Goal: Find contact information: Find contact information

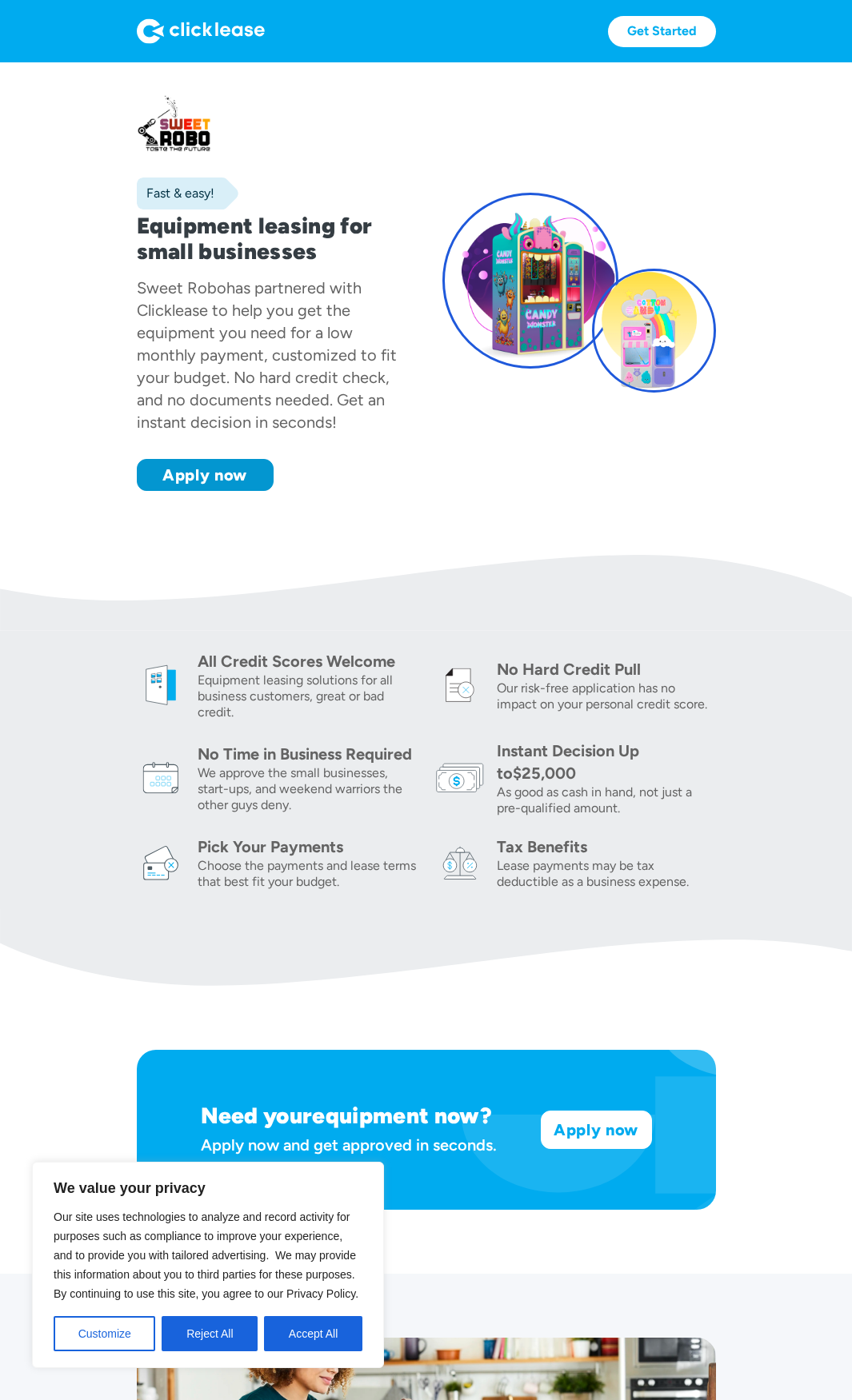
click at [239, 20] on img at bounding box center [201, 31] width 128 height 25
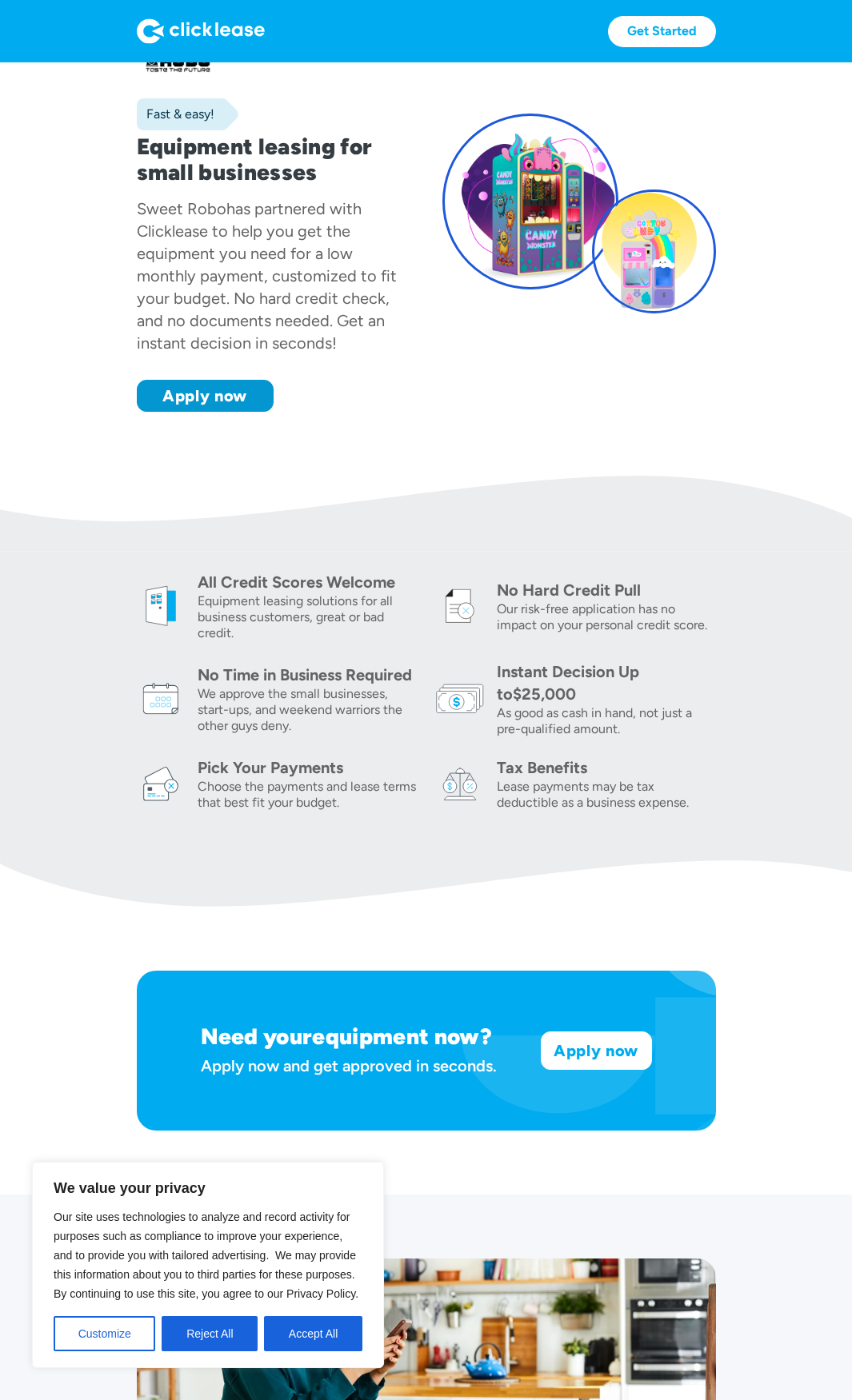
scroll to position [400, 0]
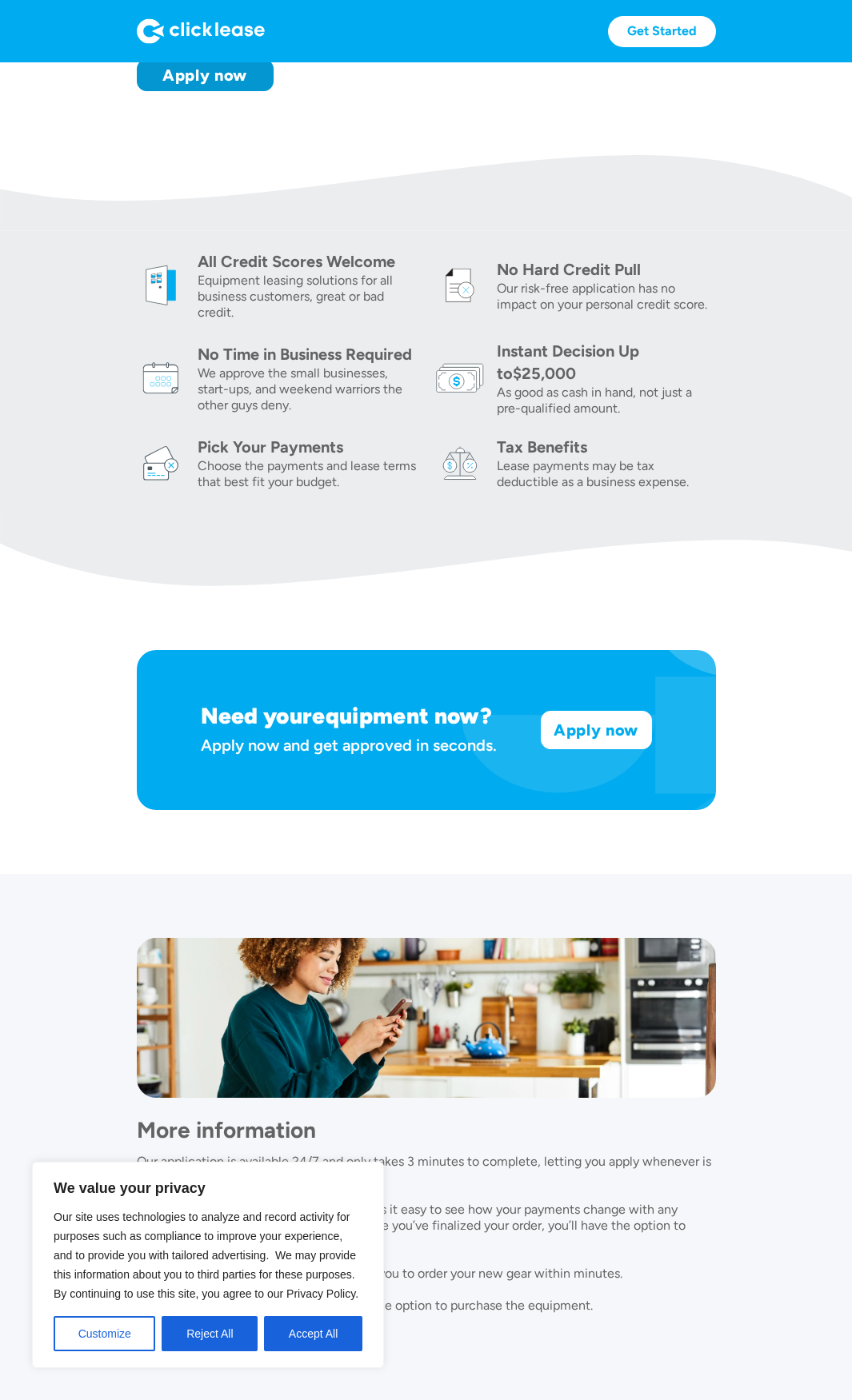
drag, startPoint x: 359, startPoint y: 1040, endPoint x: 215, endPoint y: 1210, distance: 222.8
click at [242, 1202] on body "We value your privacy Our site uses technologies to analyze and record activity…" at bounding box center [426, 708] width 852 height 2091
click at [131, 1158] on section "More information Our application is available 24/7 and only takes 3 minutes to …" at bounding box center [426, 1142] width 852 height 536
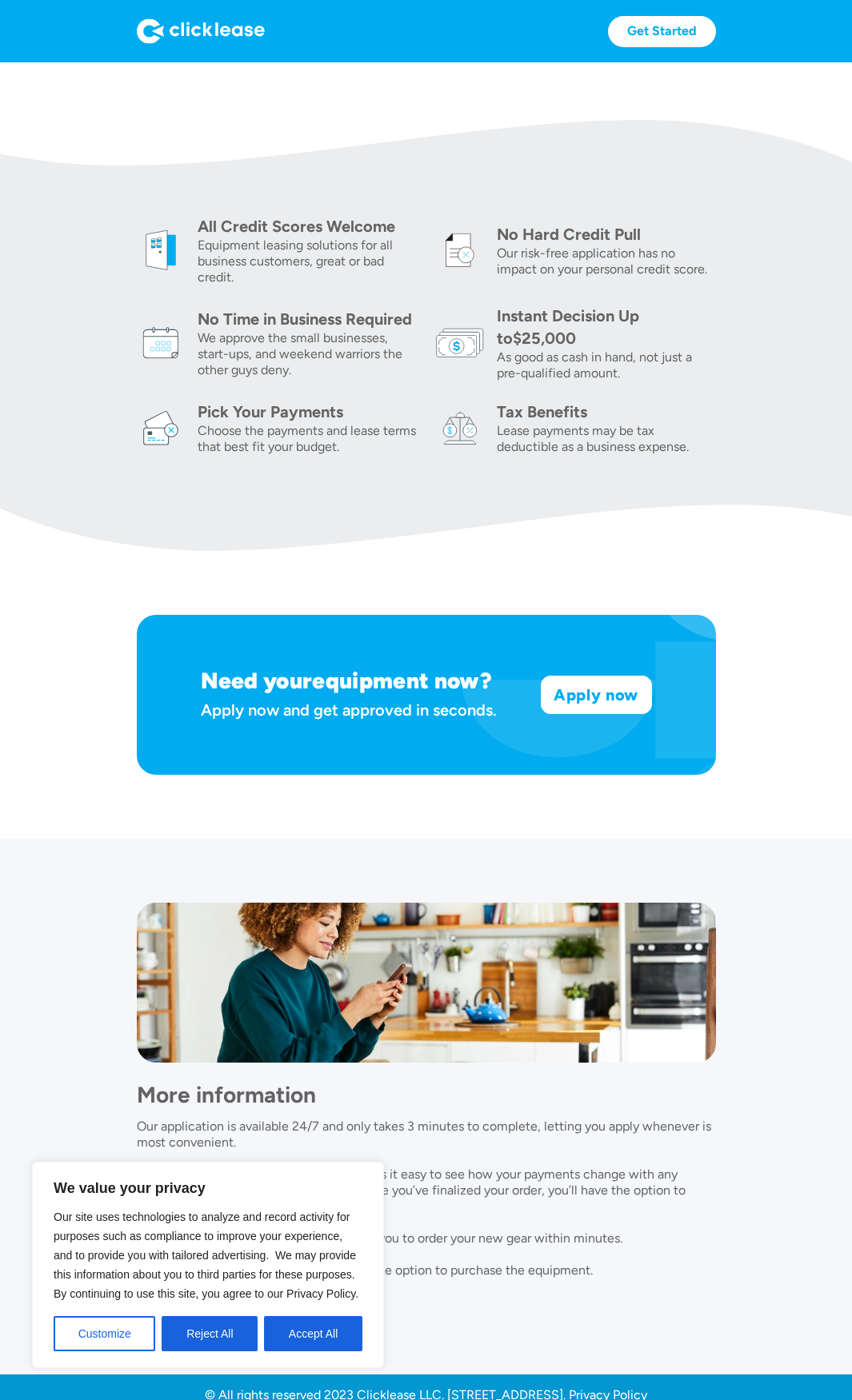
scroll to position [451, 0]
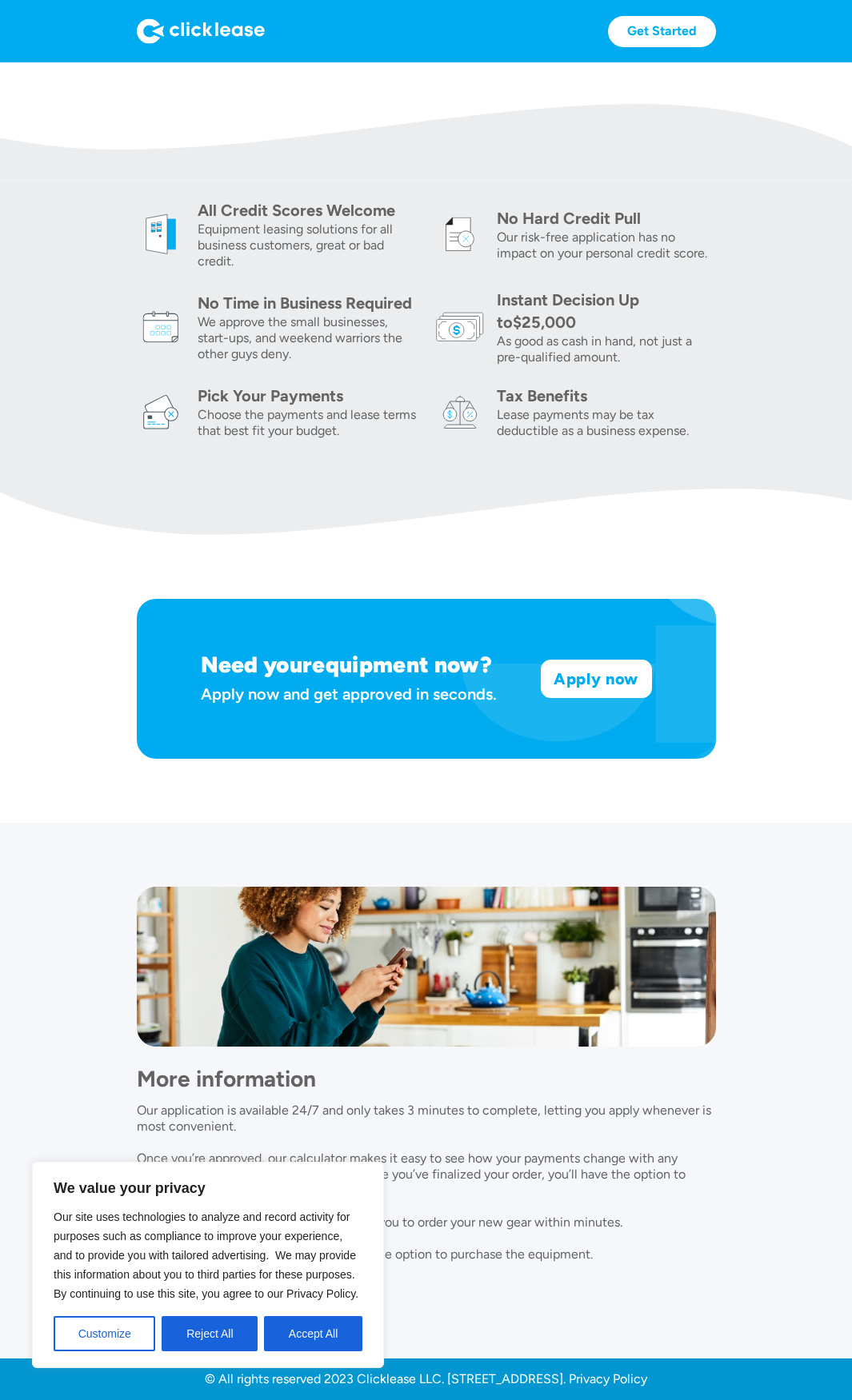
click at [198, 1329] on button "Reject All" at bounding box center [209, 1334] width 96 height 35
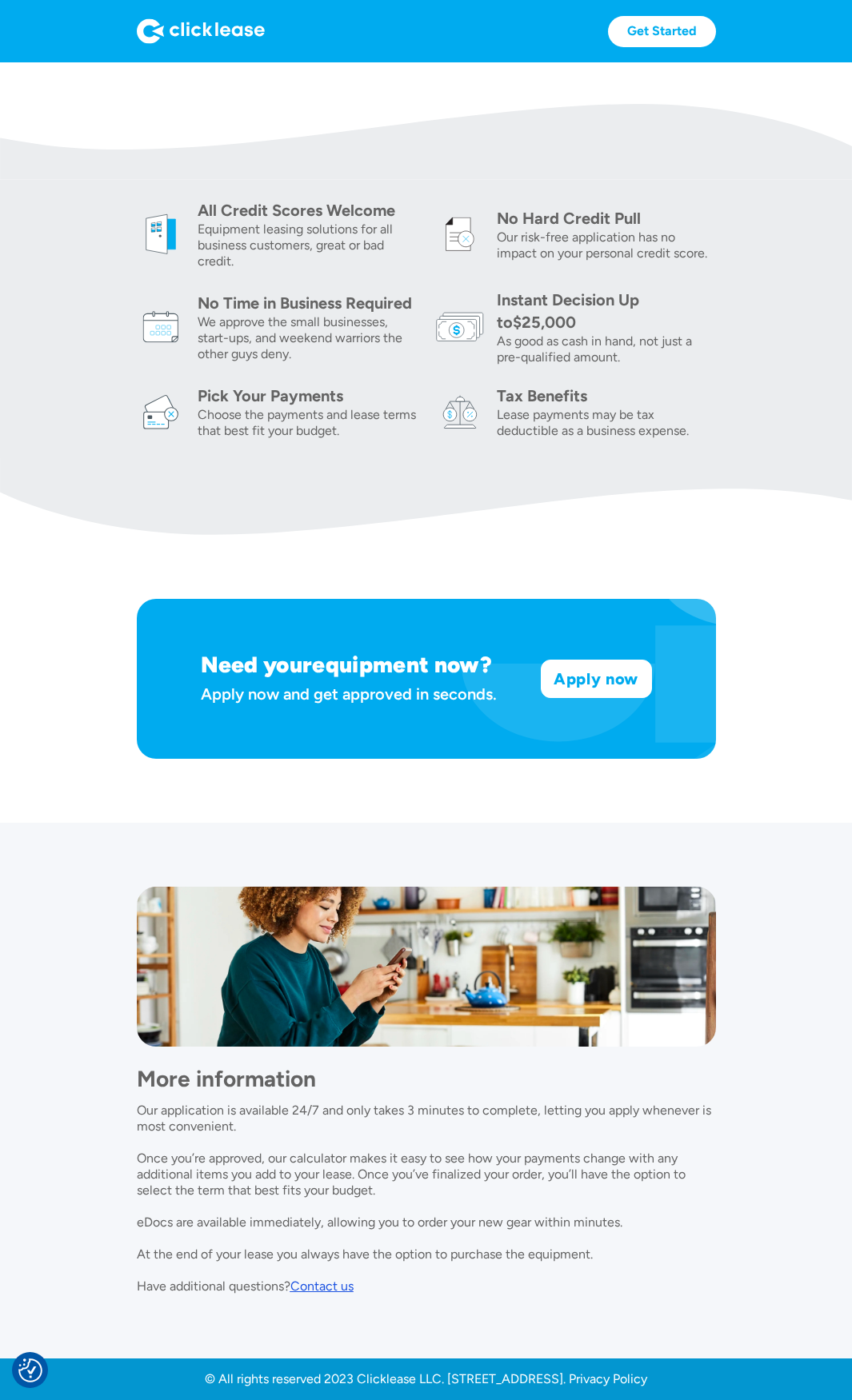
click at [331, 1288] on div "Contact us" at bounding box center [322, 1286] width 63 height 15
click at [204, 31] on img at bounding box center [201, 31] width 128 height 25
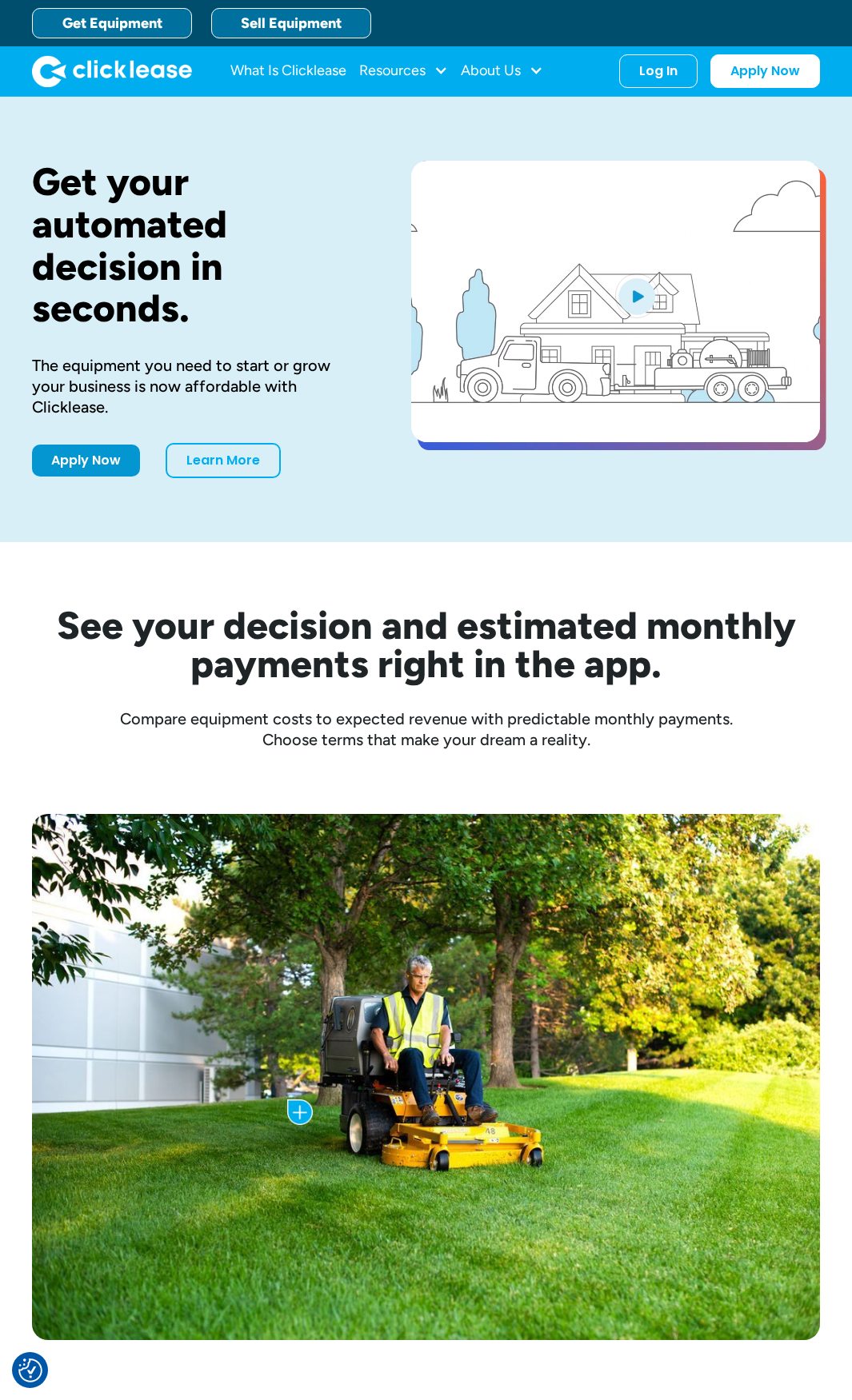
click at [299, 21] on link "Sell Equipment" at bounding box center [290, 23] width 160 height 31
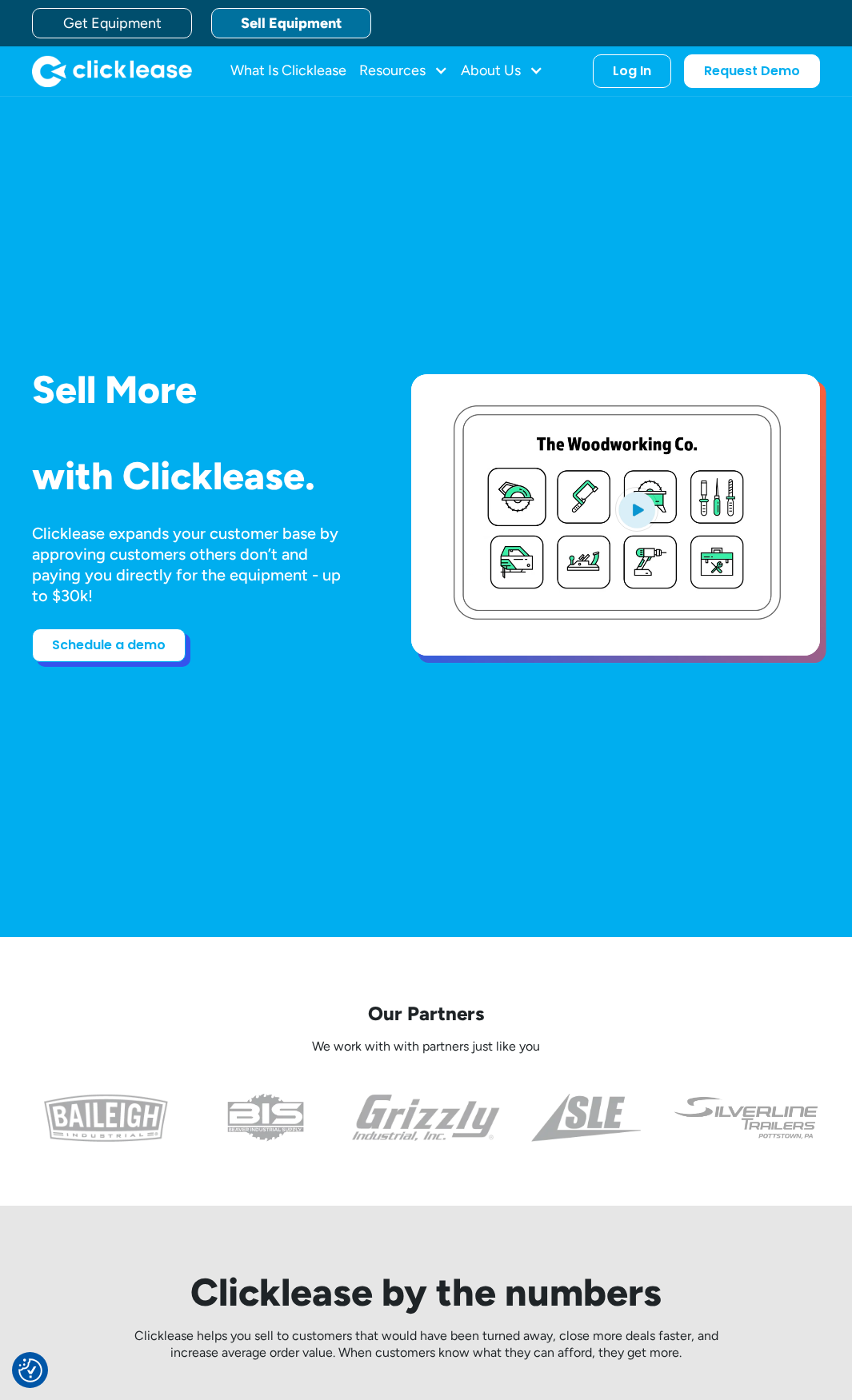
click at [179, 653] on link "Schedule a demo" at bounding box center [109, 645] width 153 height 34
